Goal: Task Accomplishment & Management: Complete application form

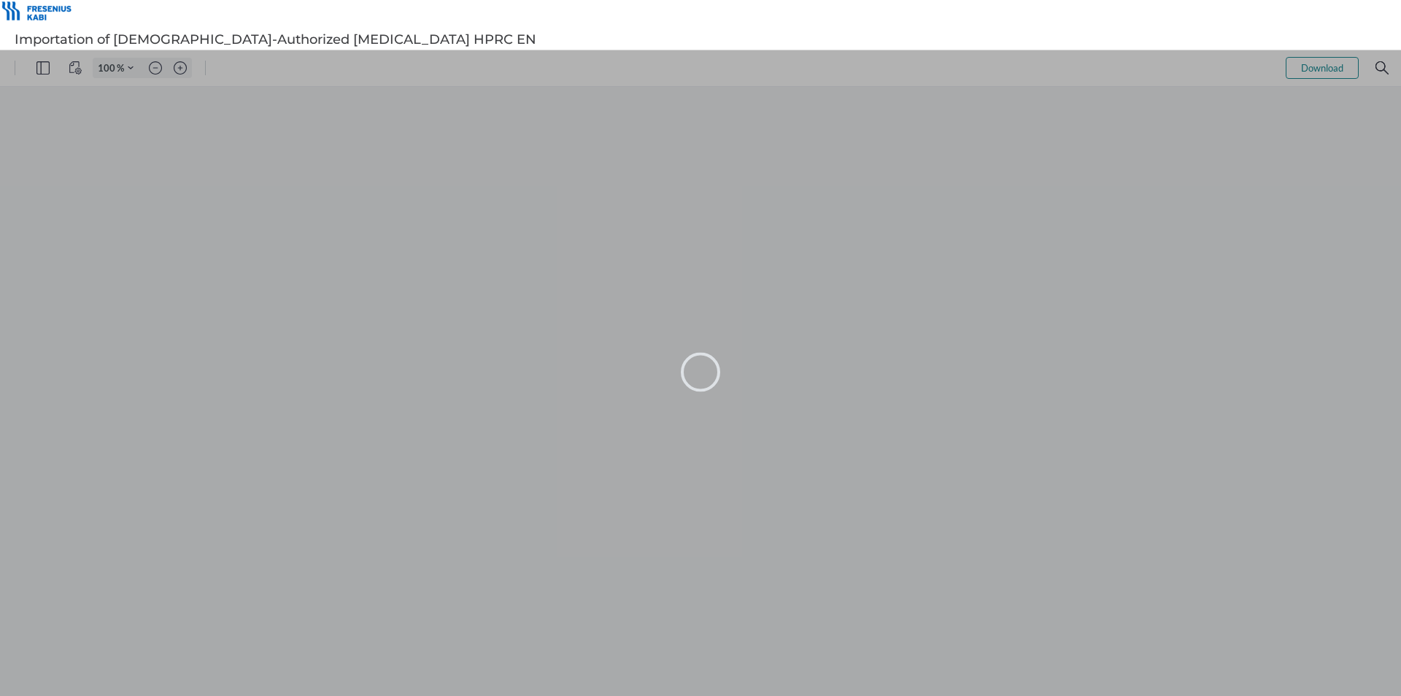
type input "105"
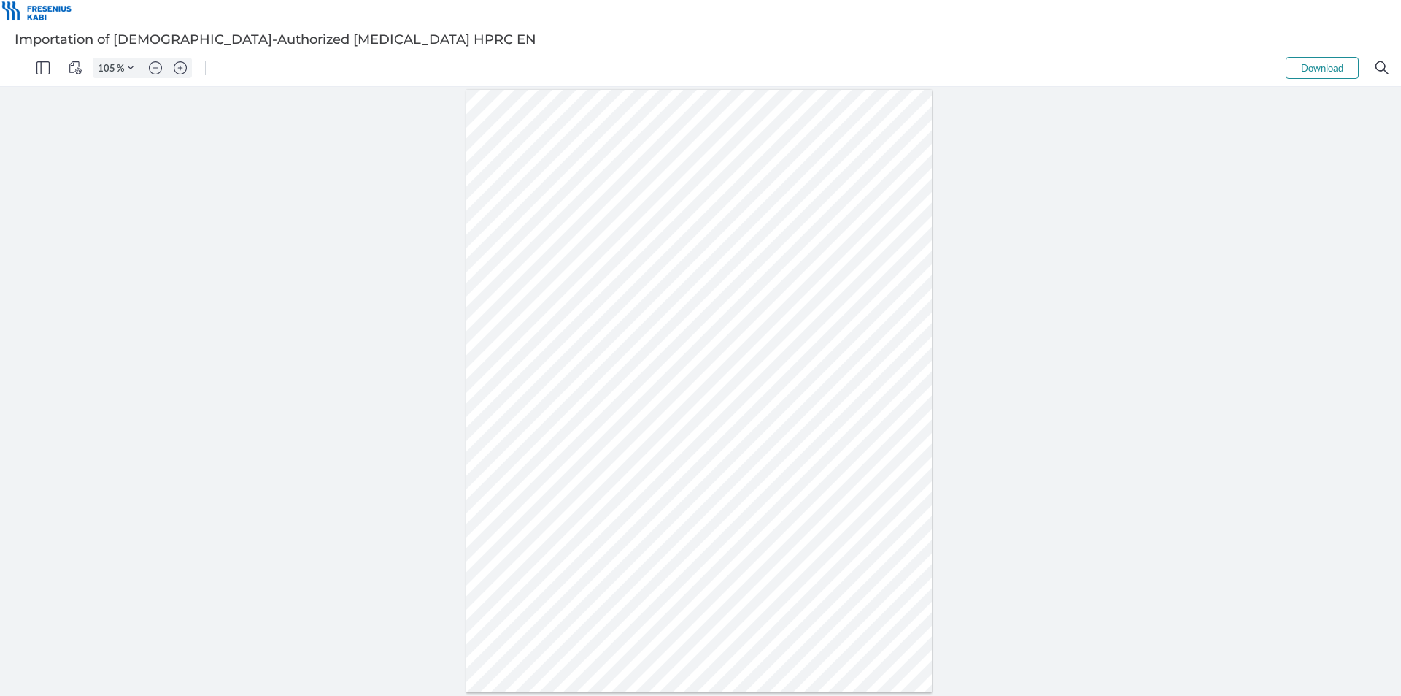
click at [1053, 260] on div "Sign here" at bounding box center [700, 391] width 1401 height 609
drag, startPoint x: 1005, startPoint y: 207, endPoint x: 1003, endPoint y: 199, distance: 8.3
click at [1003, 199] on div "Sign here" at bounding box center [700, 391] width 1401 height 609
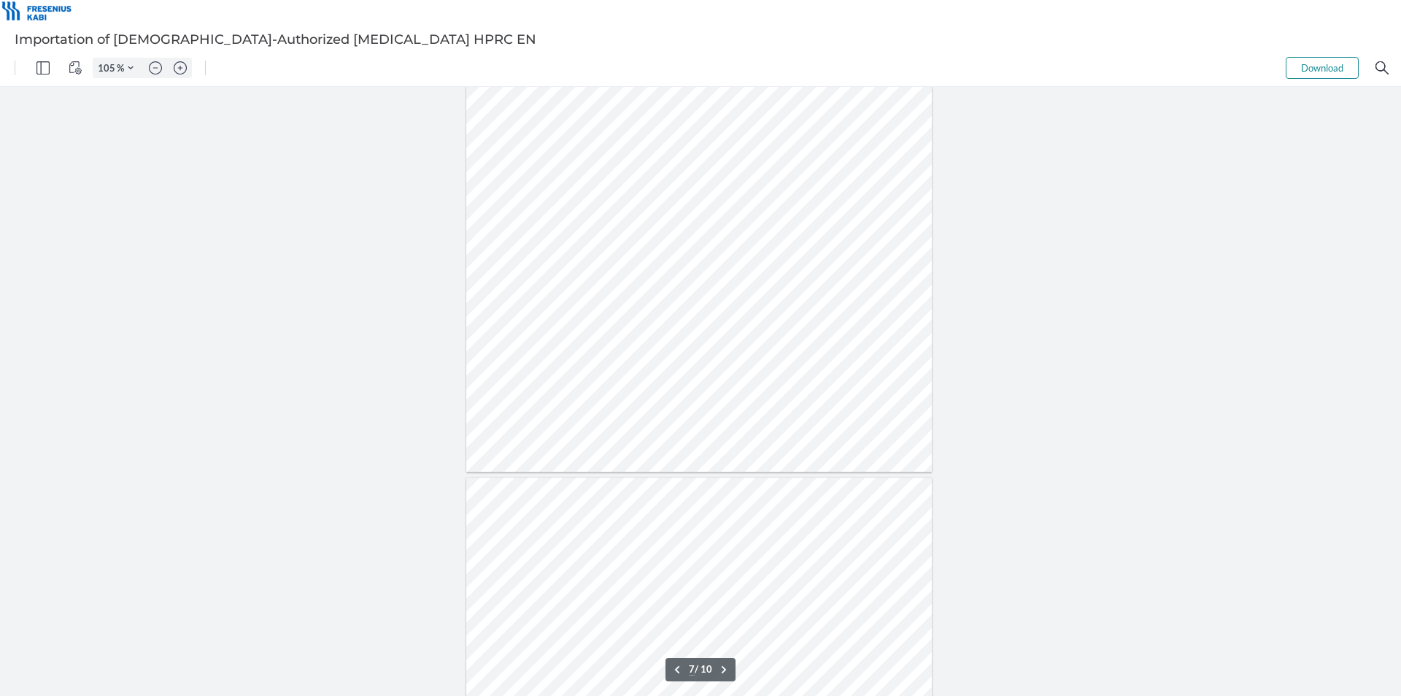
type input "8"
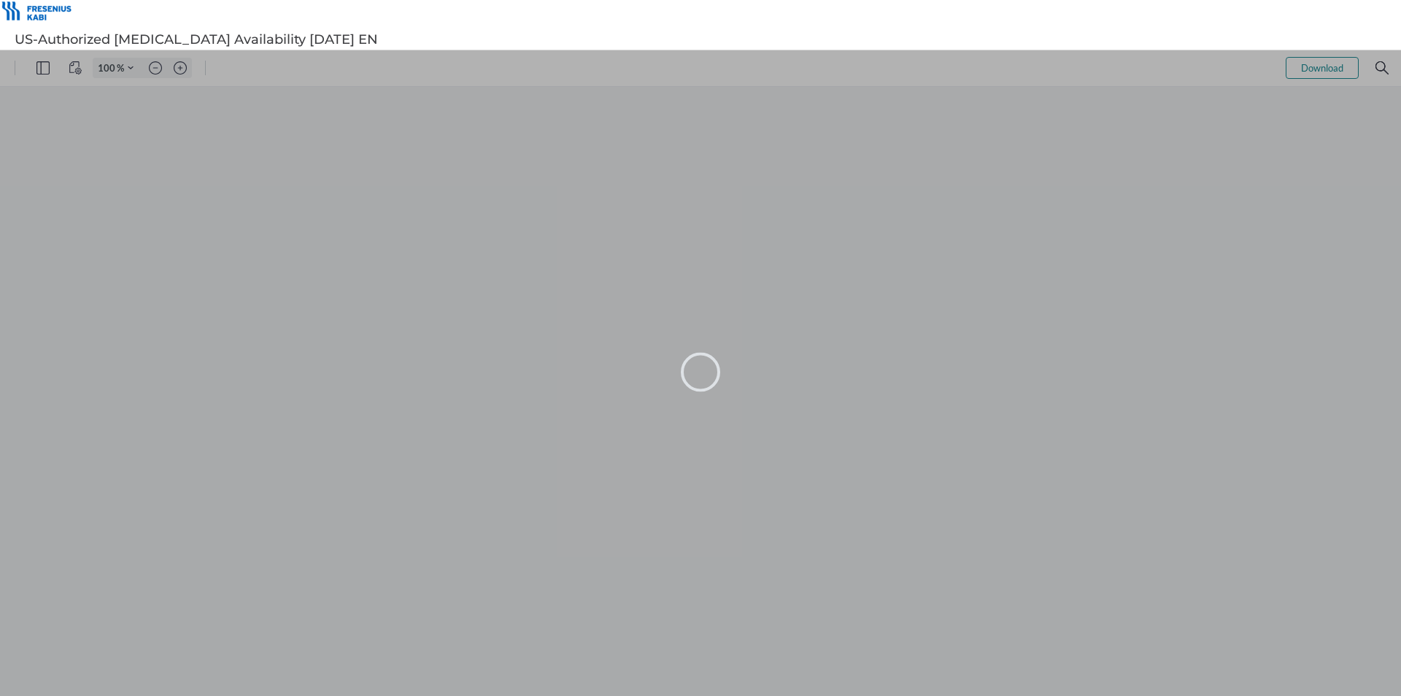
type input "105"
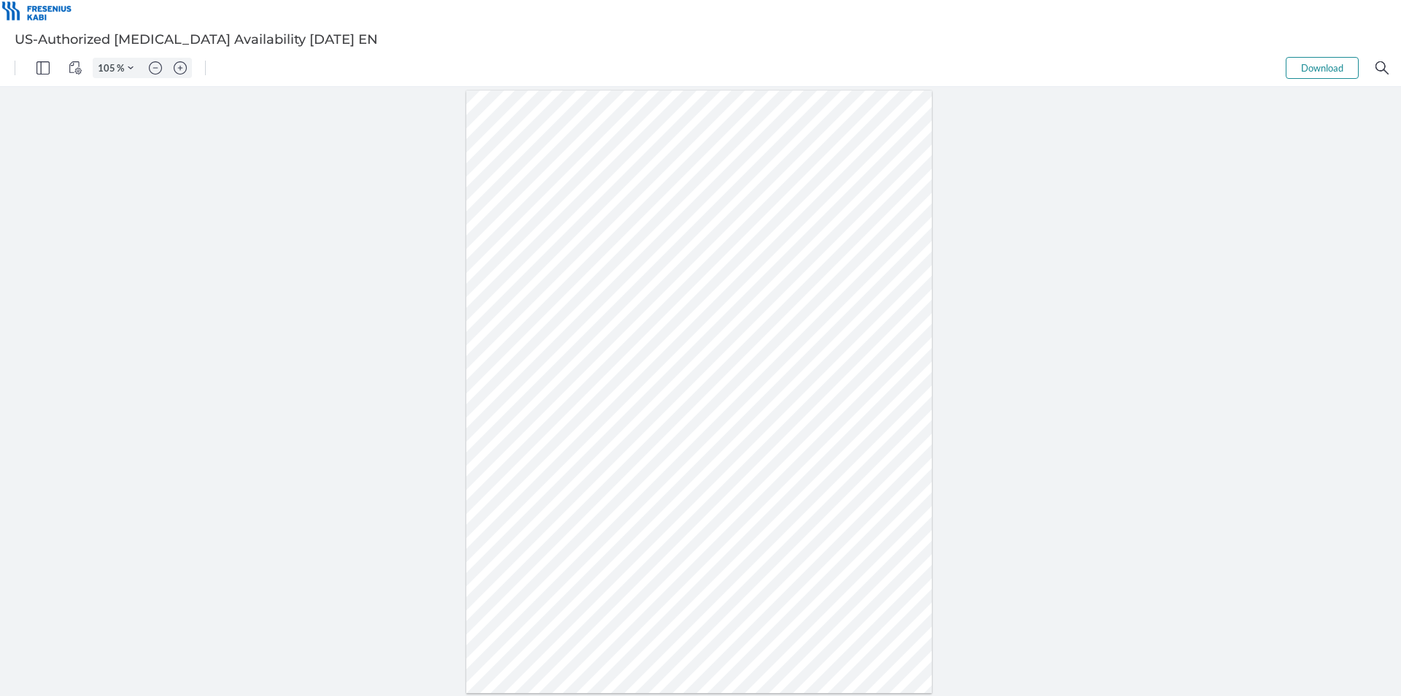
click at [1017, 177] on div at bounding box center [700, 391] width 1401 height 609
click at [1037, 252] on div at bounding box center [700, 391] width 1401 height 609
